Goal: Find specific page/section: Find specific page/section

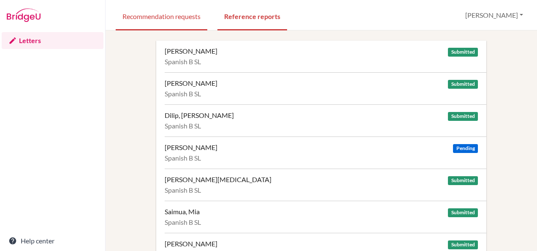
click at [193, 15] on link "Recommendation requests" at bounding box center [162, 15] width 92 height 29
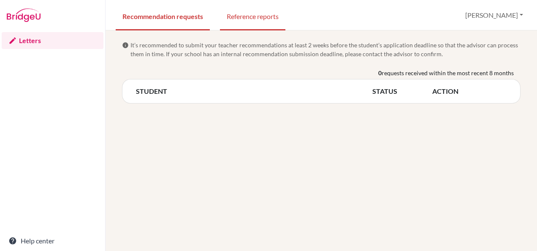
click at [245, 16] on link "Reference reports" at bounding box center [252, 15] width 65 height 29
